Goal: Navigation & Orientation: Find specific page/section

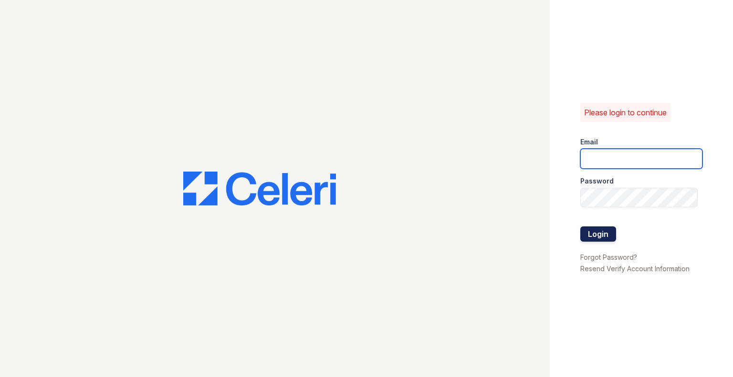
type input "[EMAIL_ADDRESS][DOMAIN_NAME]"
click at [589, 241] on button "Login" at bounding box center [598, 234] width 36 height 15
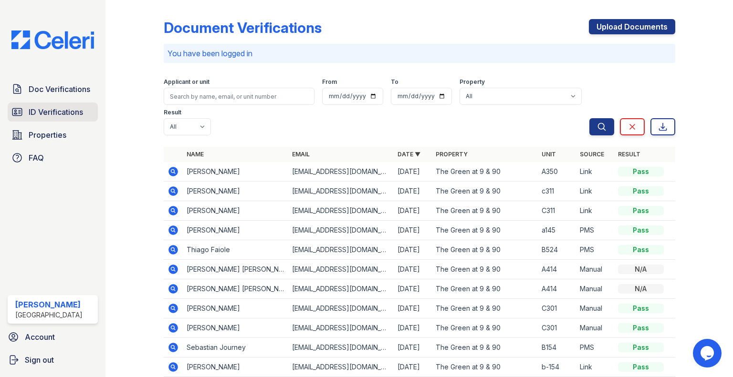
click at [32, 117] on span "ID Verifications" at bounding box center [56, 111] width 54 height 11
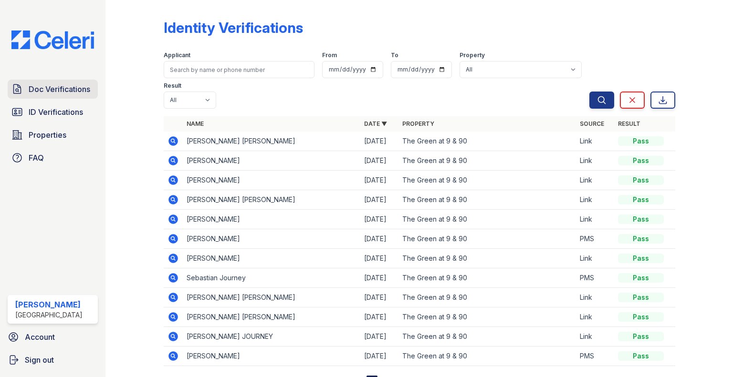
click at [62, 91] on span "Doc Verifications" at bounding box center [60, 88] width 62 height 11
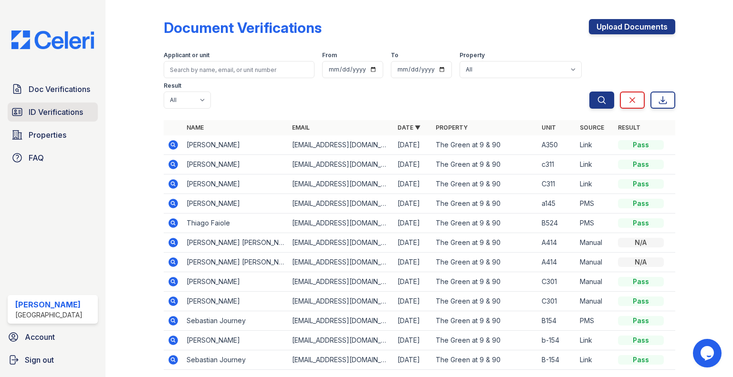
click at [40, 113] on span "ID Verifications" at bounding box center [56, 111] width 54 height 11
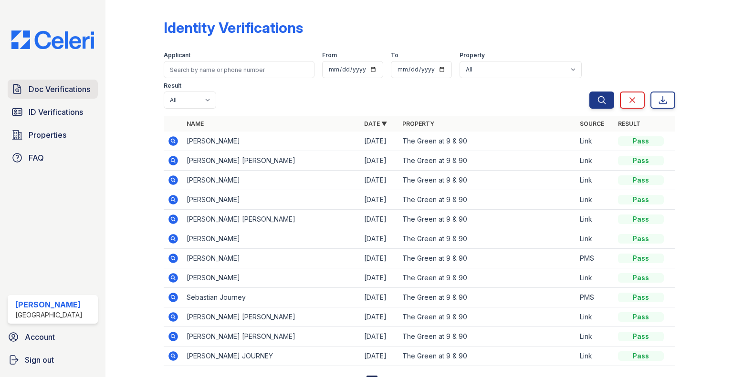
click at [36, 83] on span "Doc Verifications" at bounding box center [60, 88] width 62 height 11
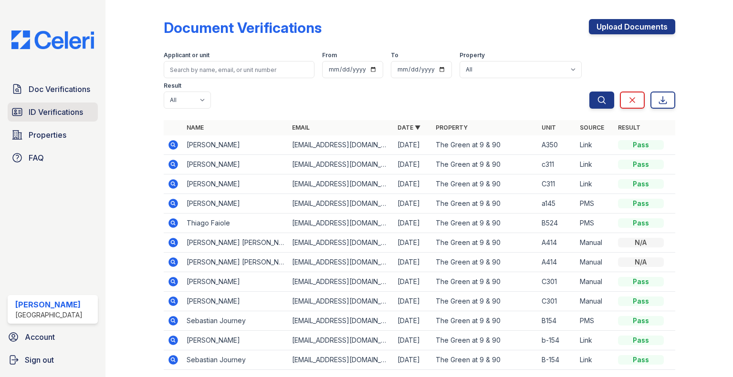
click at [46, 106] on span "ID Verifications" at bounding box center [56, 111] width 54 height 11
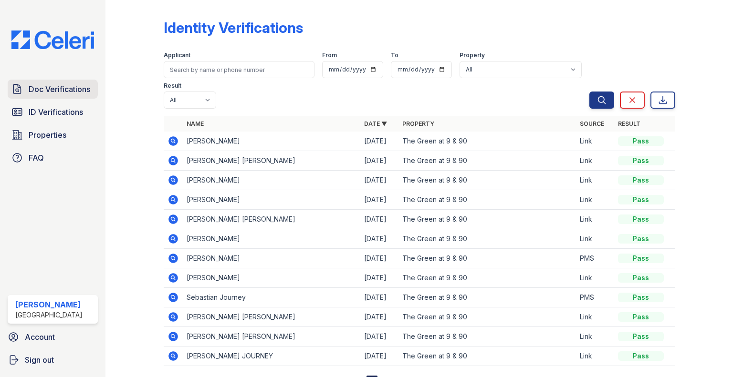
click at [39, 91] on span "Doc Verifications" at bounding box center [60, 88] width 62 height 11
